Goal: Task Accomplishment & Management: Manage account settings

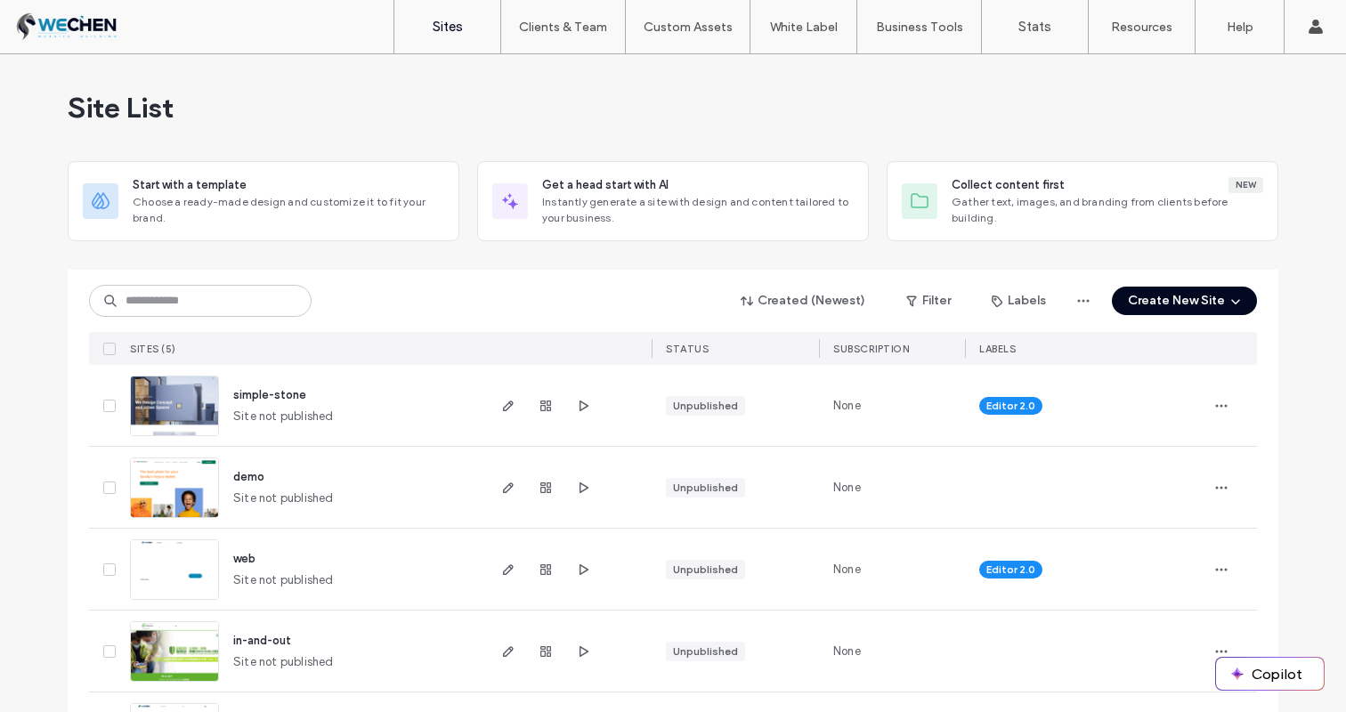
click at [289, 397] on span "simple-stone" at bounding box center [269, 394] width 73 height 13
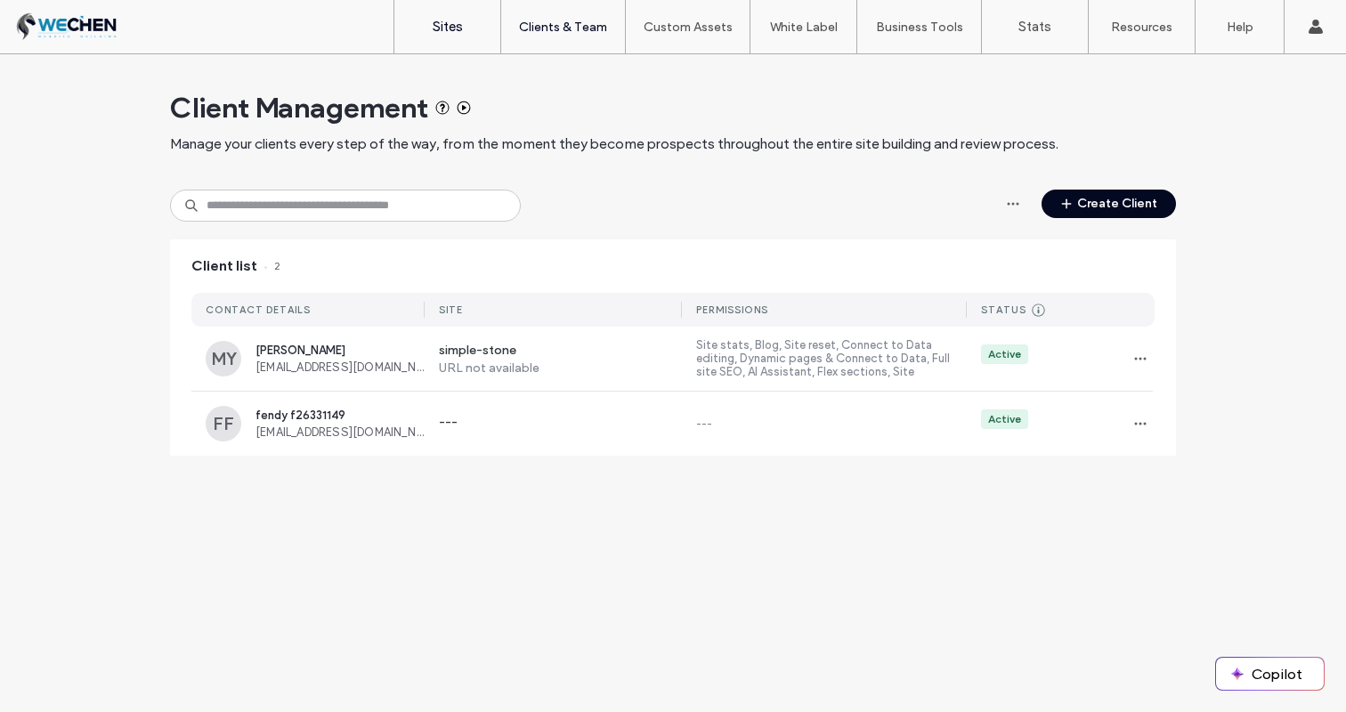
click at [463, 23] on link "Sites" at bounding box center [447, 26] width 106 height 53
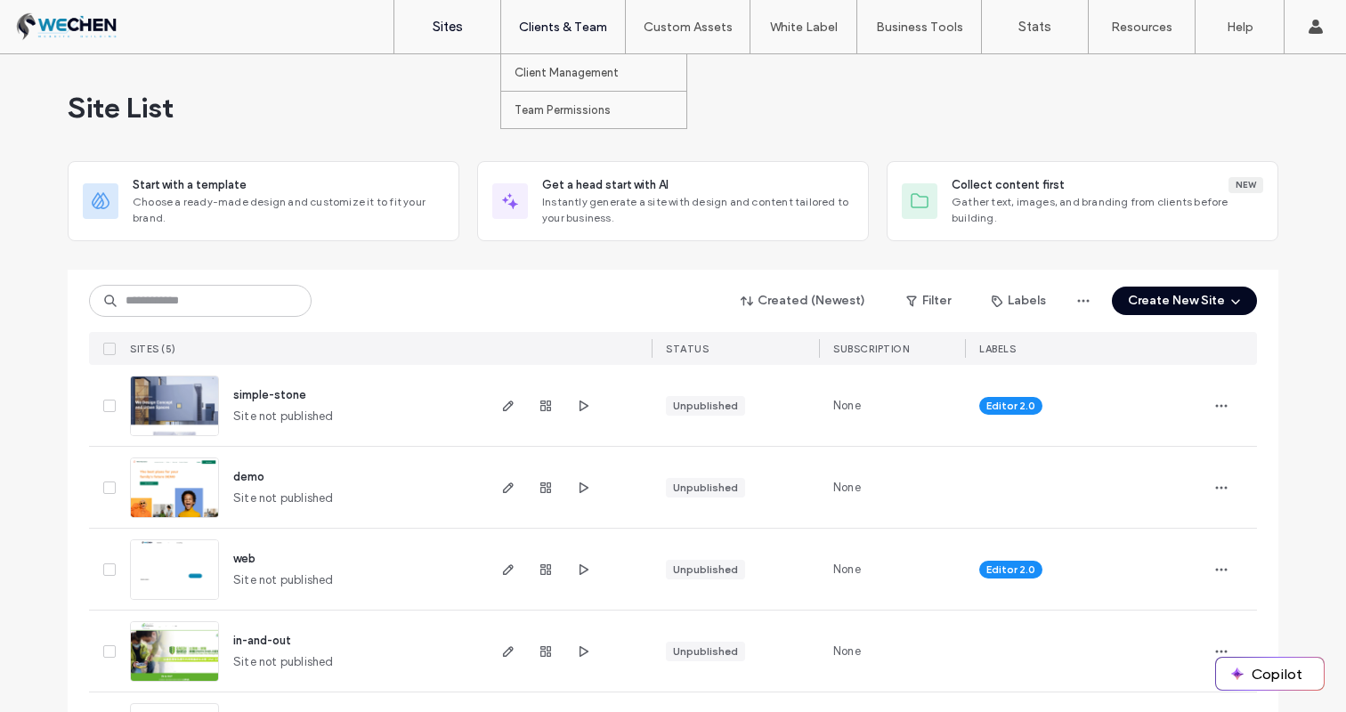
click at [532, 21] on label "Clients & Team" at bounding box center [563, 27] width 88 height 15
click at [562, 108] on div "Site List" at bounding box center [673, 107] width 1210 height 107
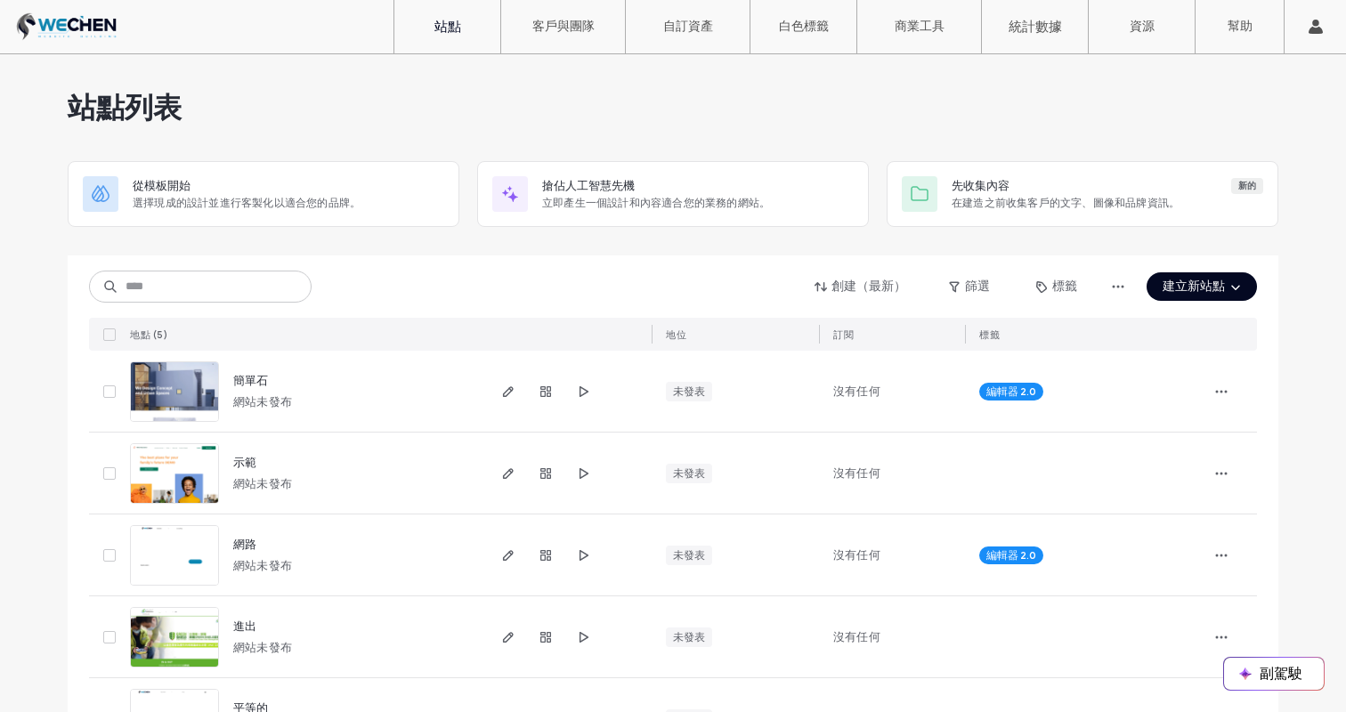
click at [604, 94] on div "站點列表" at bounding box center [673, 107] width 1210 height 107
click at [571, 35] on label "客戶與團隊" at bounding box center [563, 27] width 62 height 16
click at [558, 67] on font "客戶管理" at bounding box center [537, 72] width 46 height 13
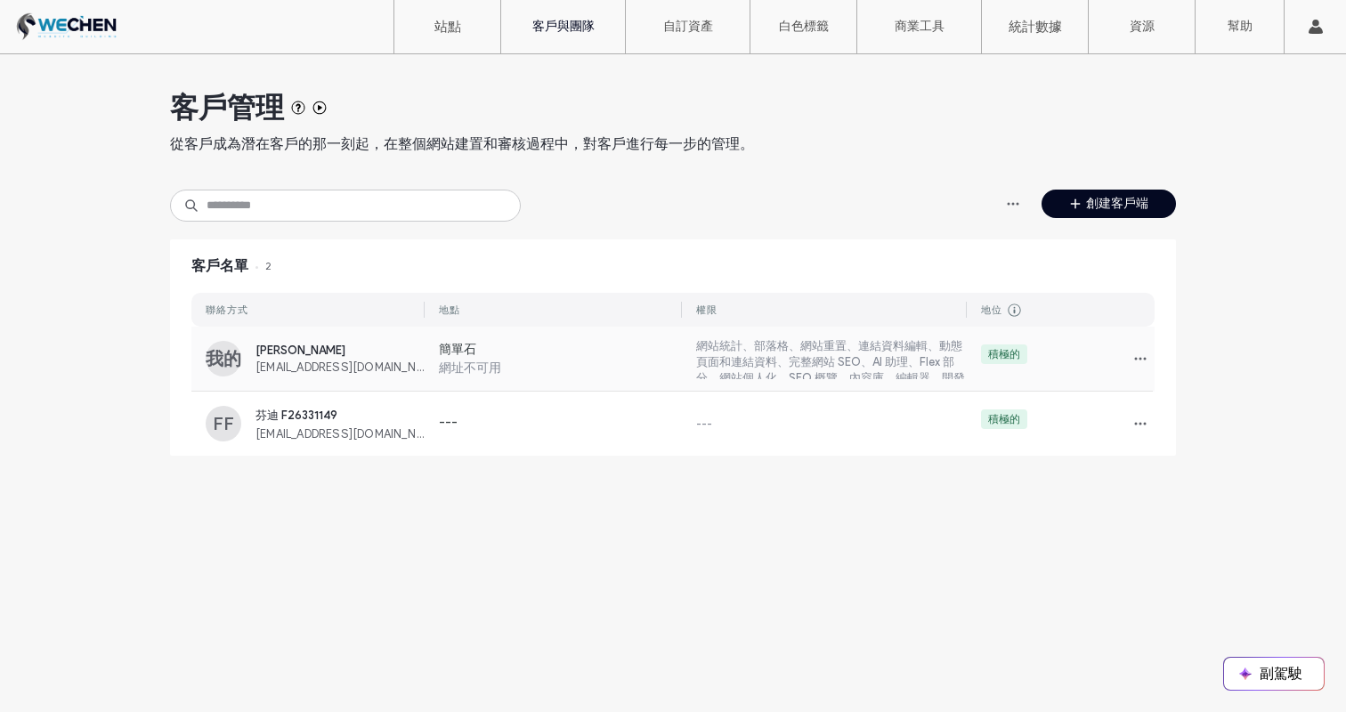
click at [662, 355] on label "簡單石" at bounding box center [561, 351] width 244 height 19
click at [489, 420] on label "---" at bounding box center [560, 424] width 243 height 18
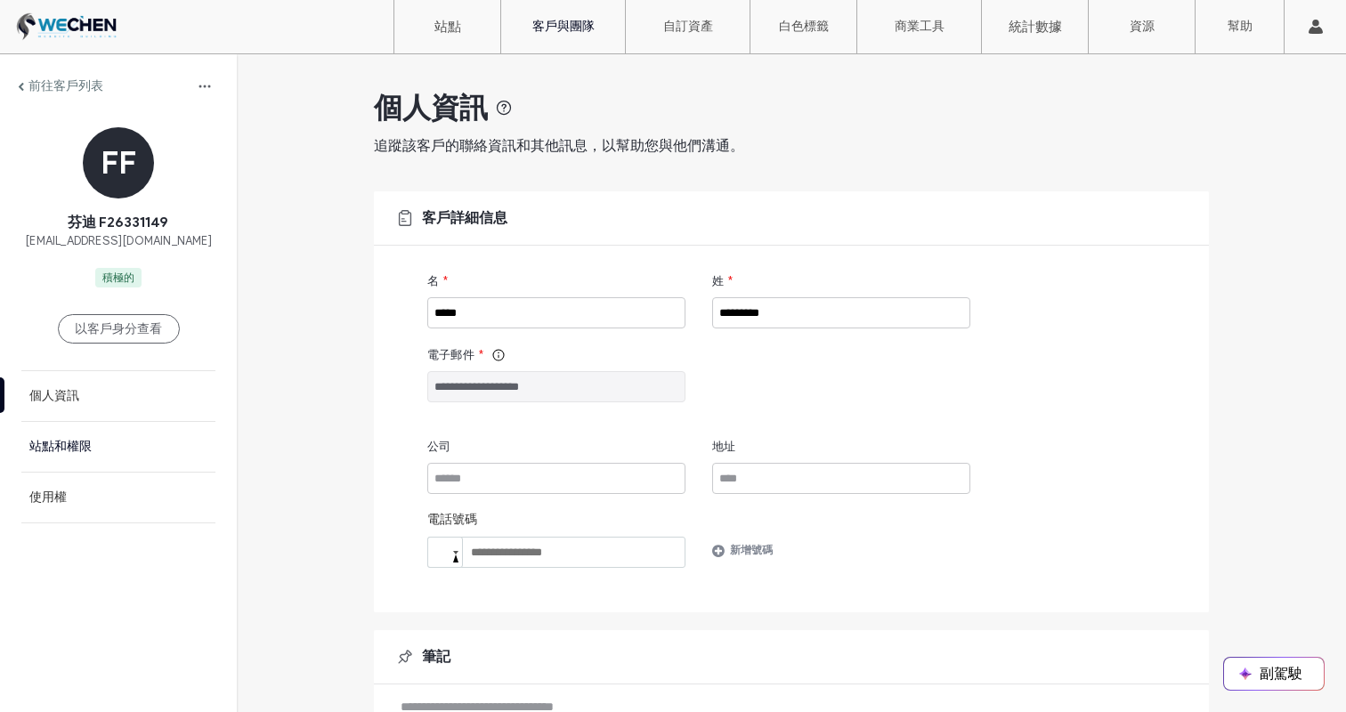
click at [53, 449] on font "站點和權限" at bounding box center [60, 446] width 62 height 15
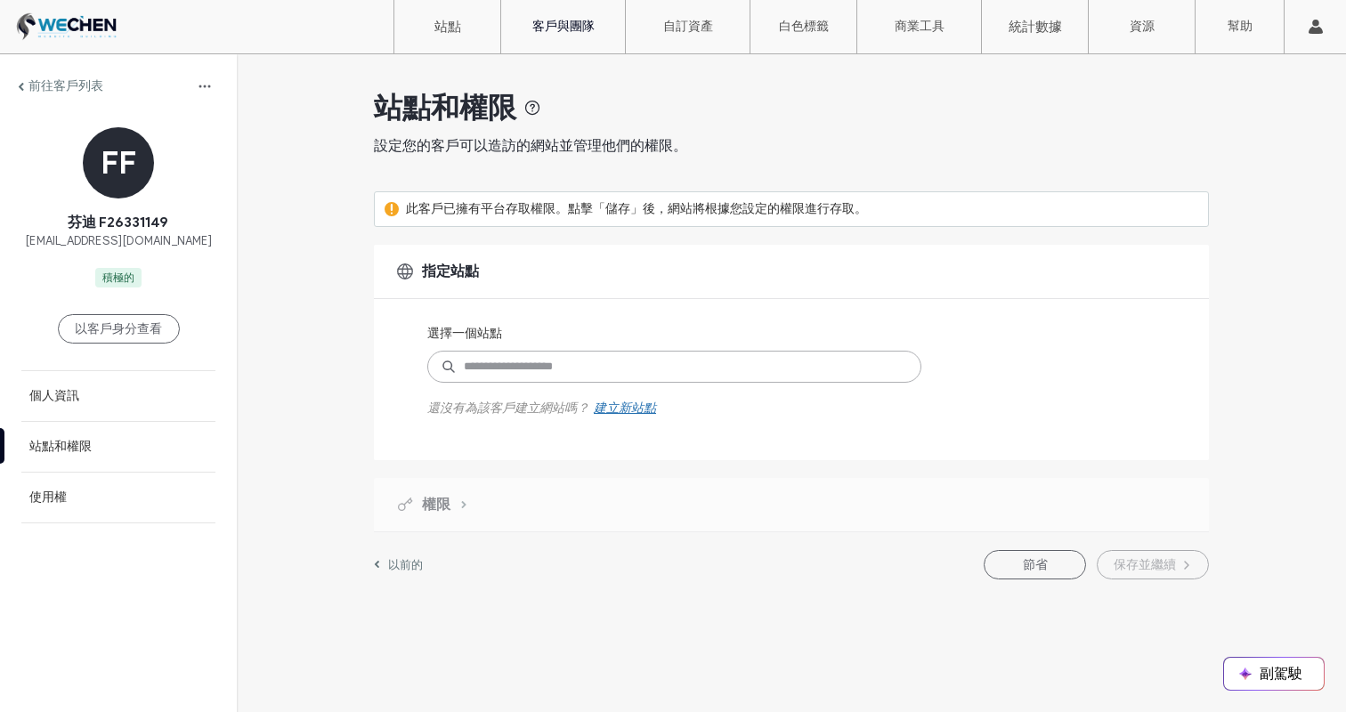
click at [700, 357] on input at bounding box center [674, 367] width 494 height 32
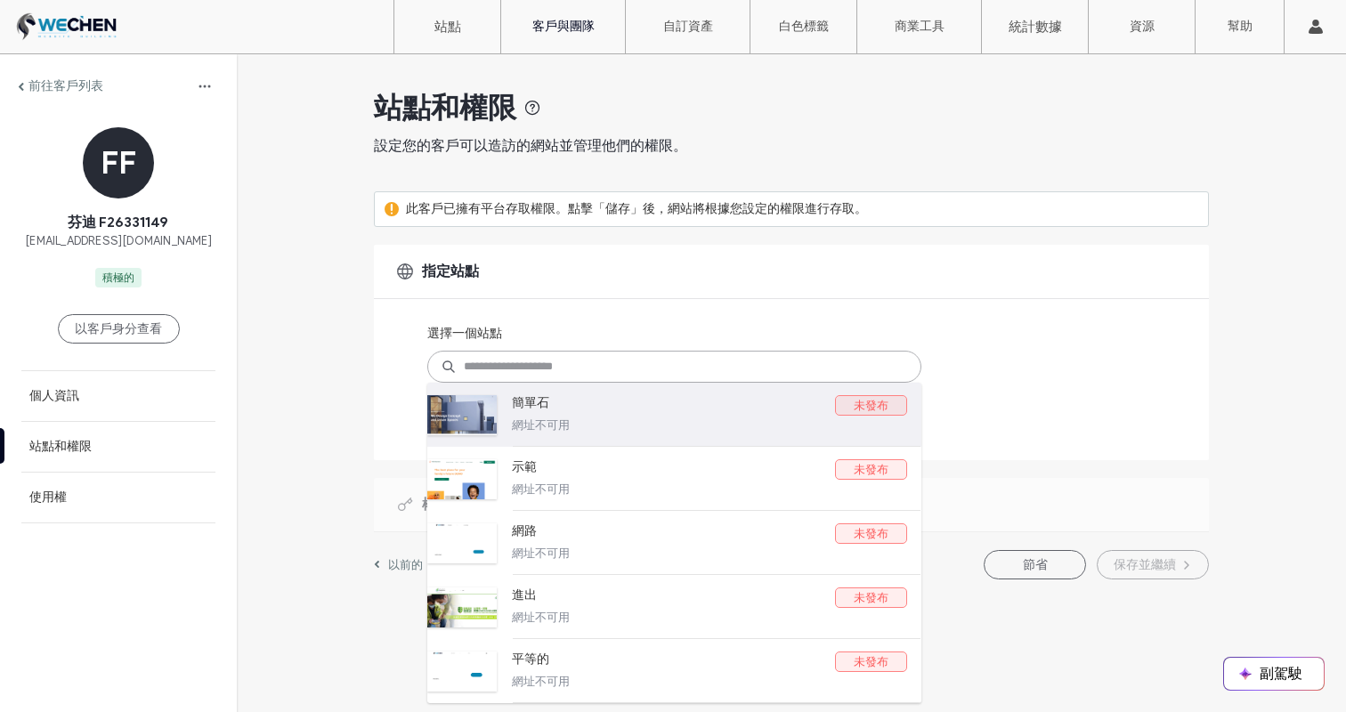
click at [754, 411] on label "簡單石" at bounding box center [673, 406] width 323 height 22
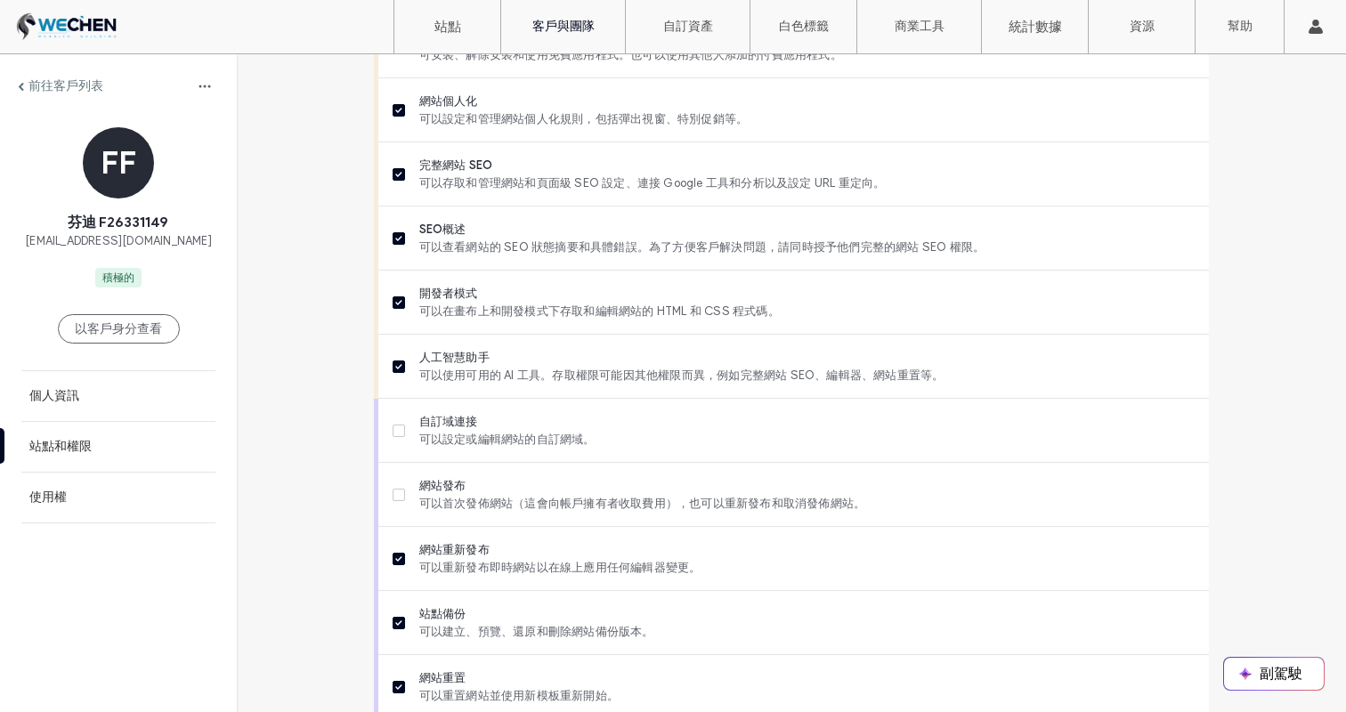
scroll to position [1549, 0]
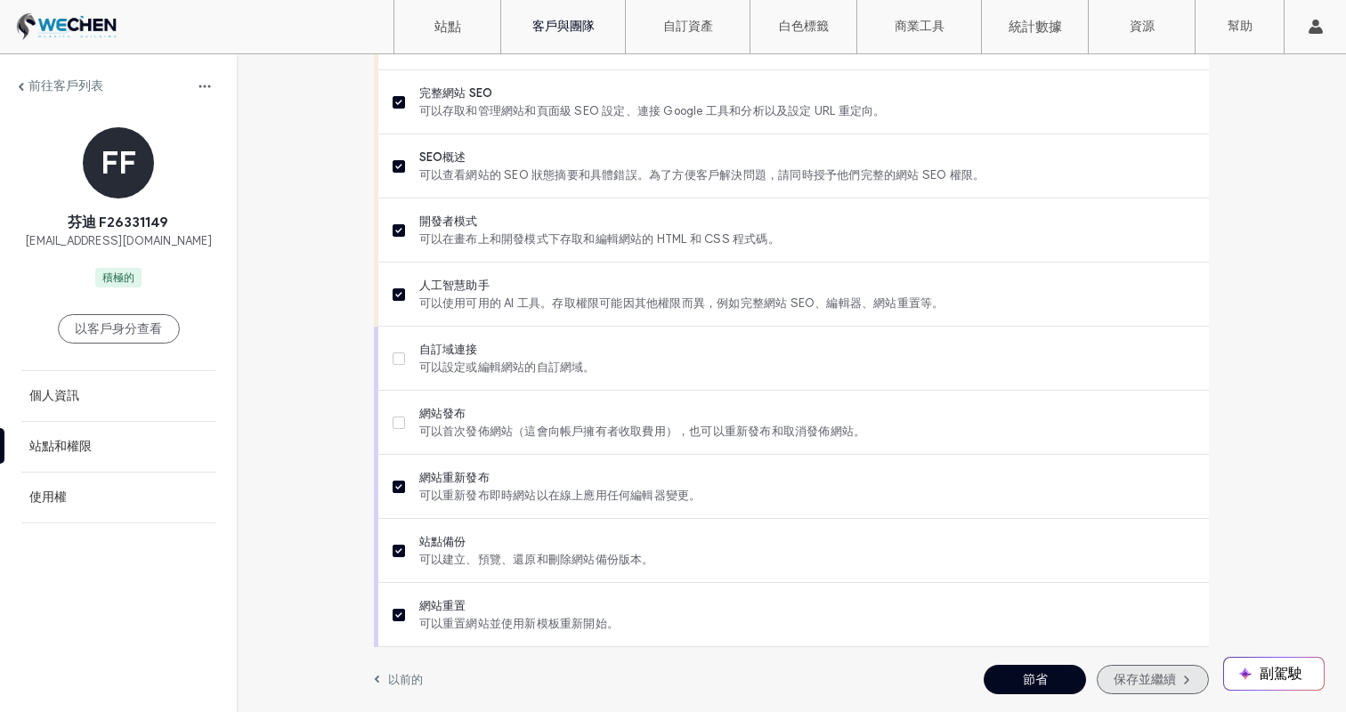
click at [1118, 682] on font "保存並繼續" at bounding box center [1144, 679] width 62 height 15
